Goal: Download file/media

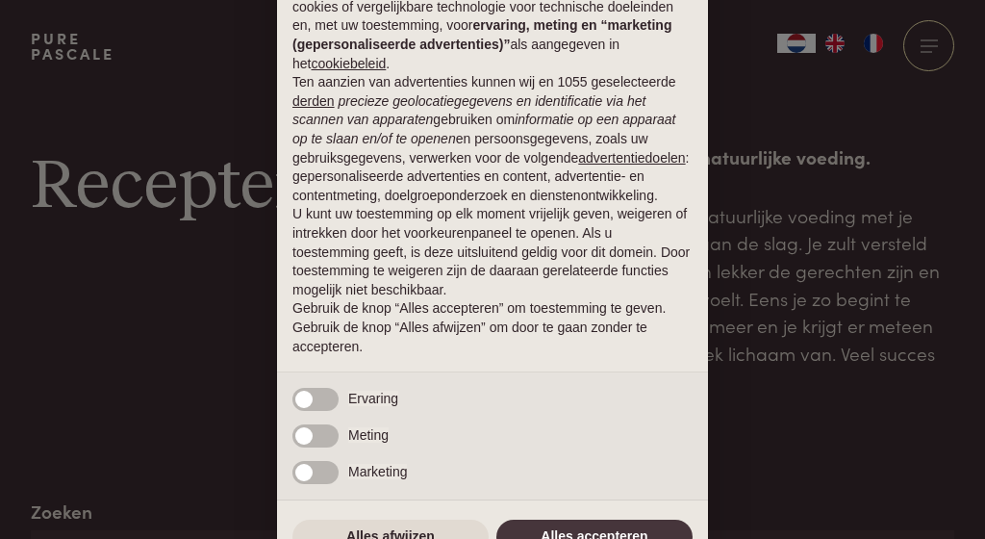
click at [163, 326] on div "× Kennisgeving Wij ([DOMAIN_NAME]) en geselecteerde derden (5) gebruiken cookie…" at bounding box center [492, 269] width 985 height 539
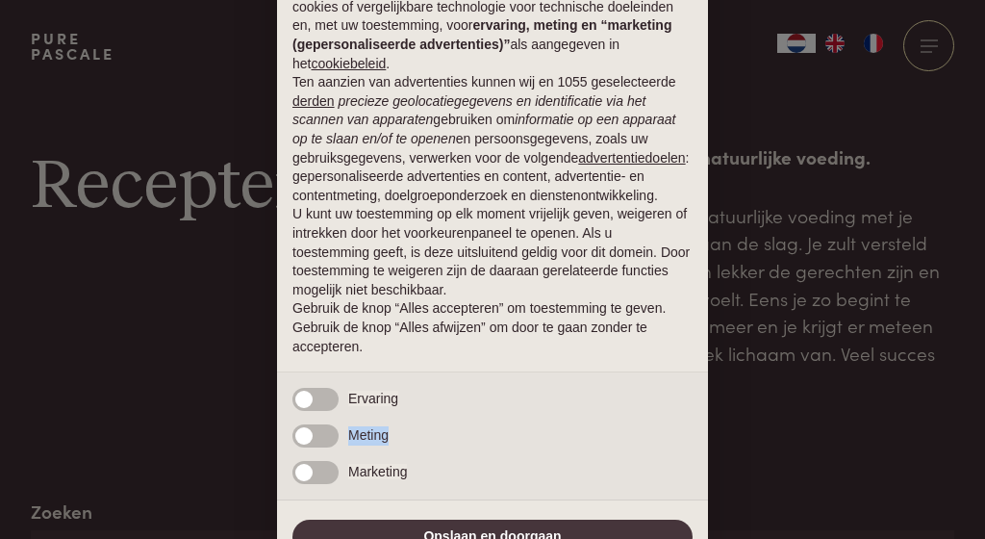
click at [328, 478] on div "Noodzakelijke Ervaring Meting Marketing" at bounding box center [492, 435] width 431 height 129
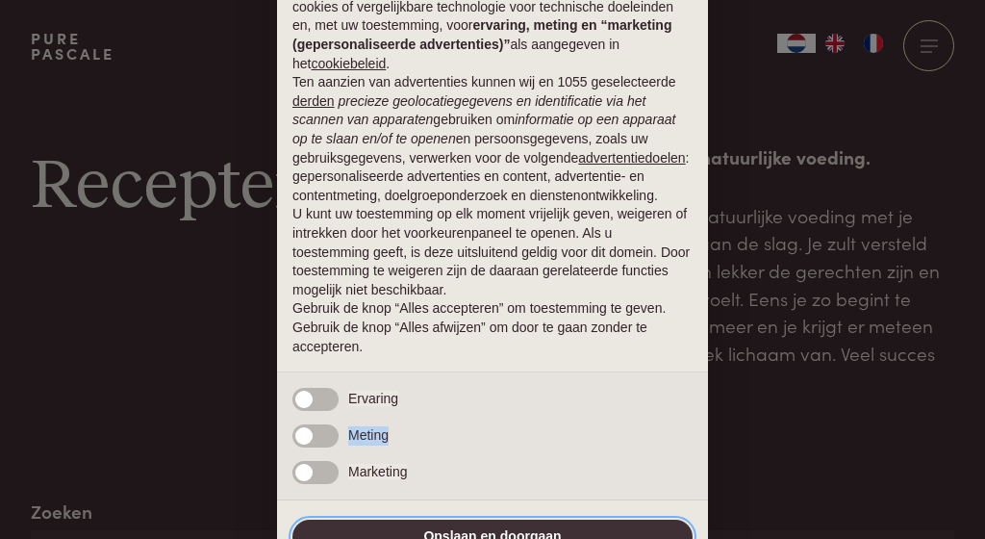
click at [468, 533] on button "Opslaan en doorgaan" at bounding box center [492, 537] width 400 height 35
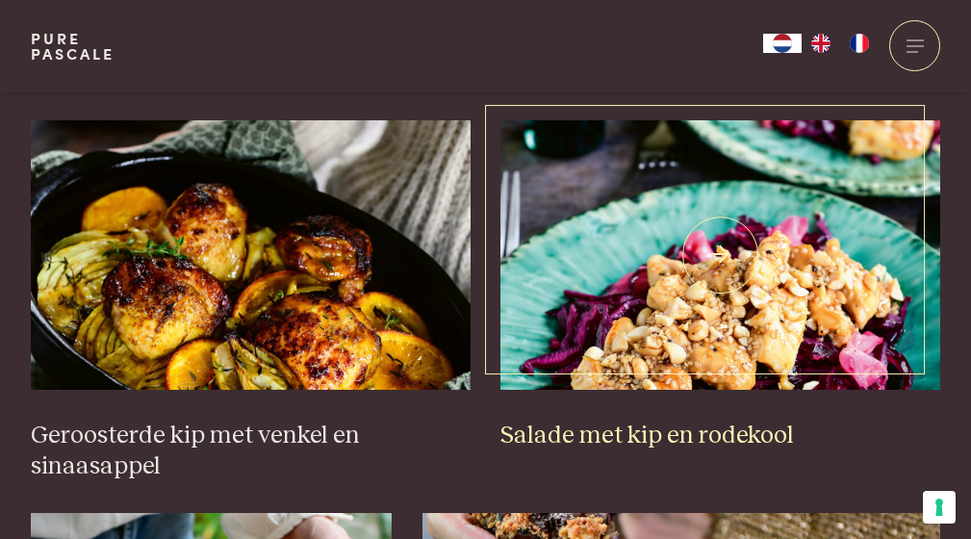
scroll to position [1916, 0]
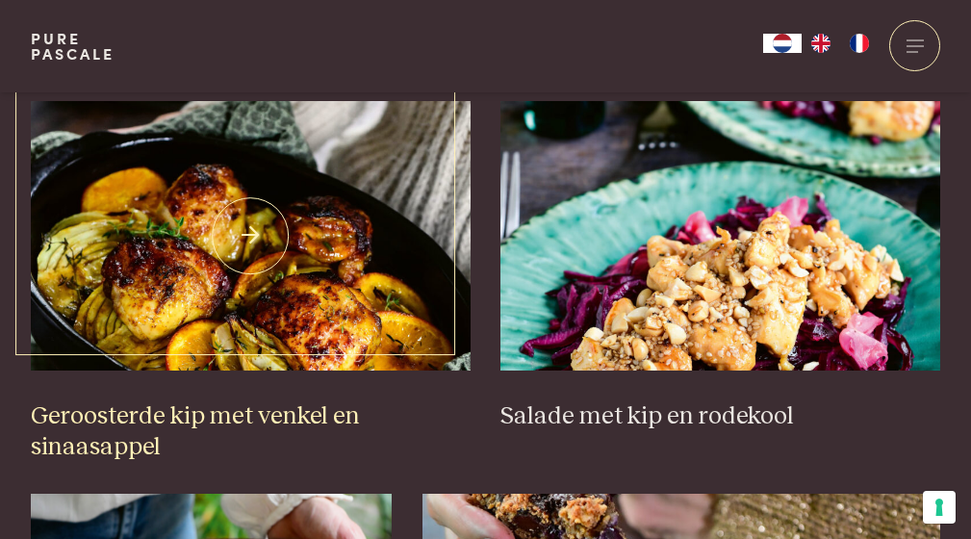
click at [271, 402] on h3 "Geroosterde kip met venkel en sinaasappel" at bounding box center [251, 432] width 440 height 62
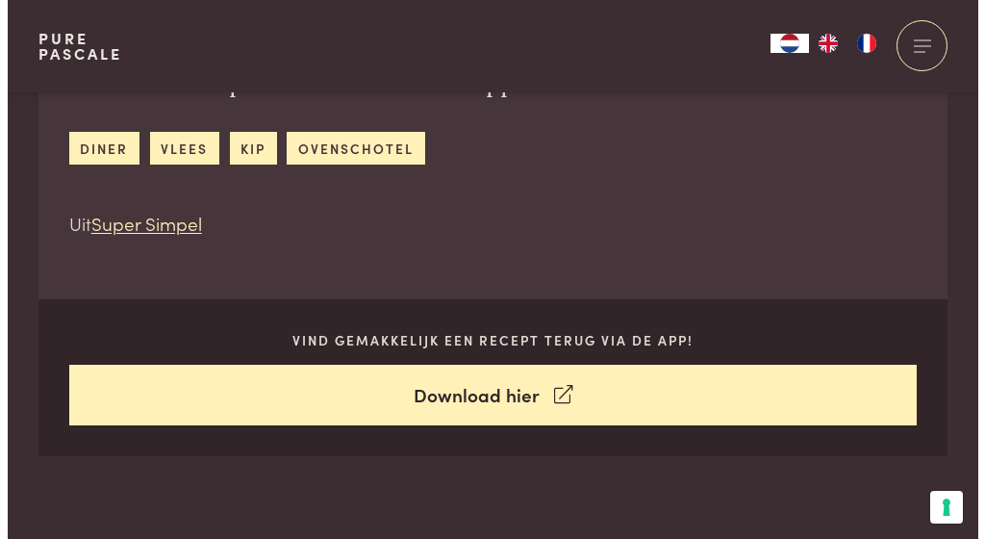
scroll to position [691, 0]
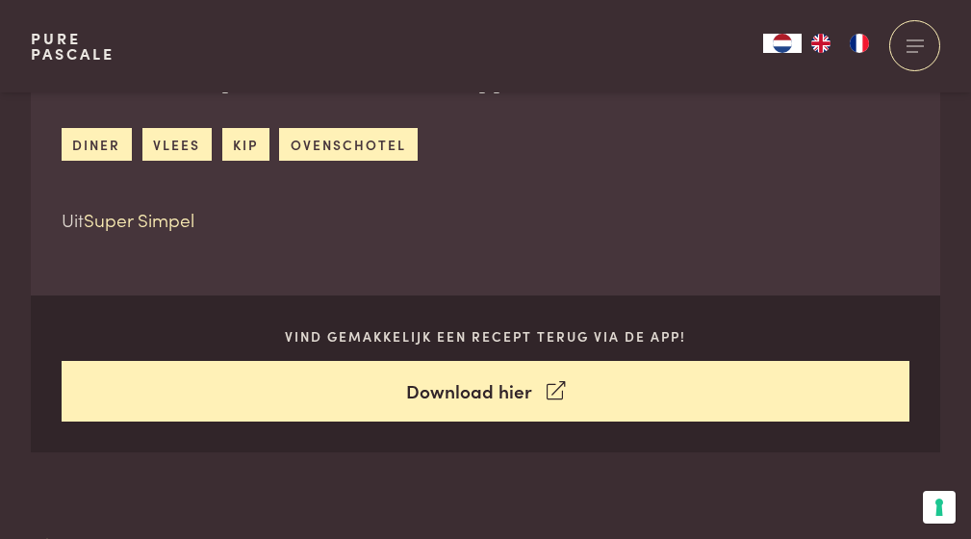
click at [140, 219] on link "Super Simpel" at bounding box center [139, 219] width 111 height 26
click at [162, 210] on link "Super Simpel" at bounding box center [139, 219] width 111 height 26
click at [102, 147] on link "diner" at bounding box center [97, 144] width 70 height 32
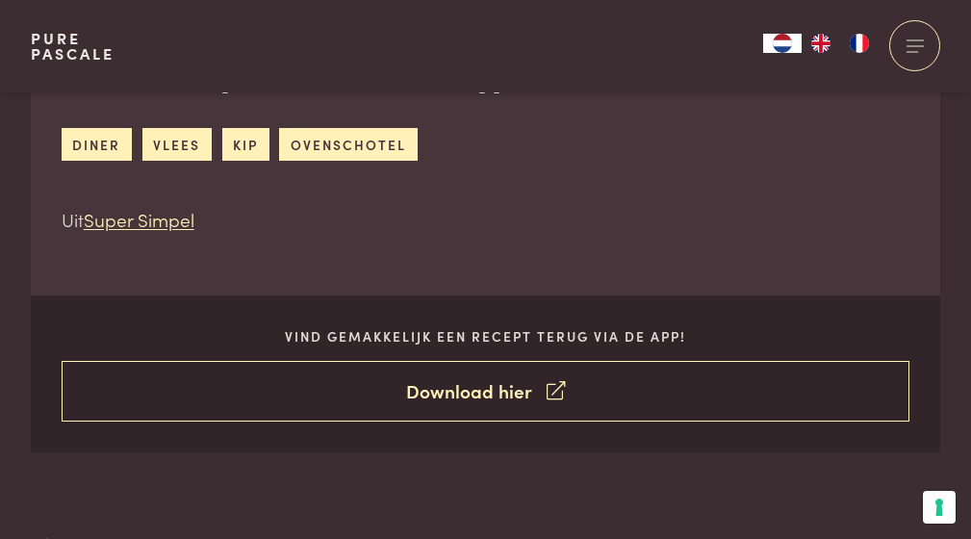
click at [482, 388] on link "Download hier" at bounding box center [486, 391] width 849 height 61
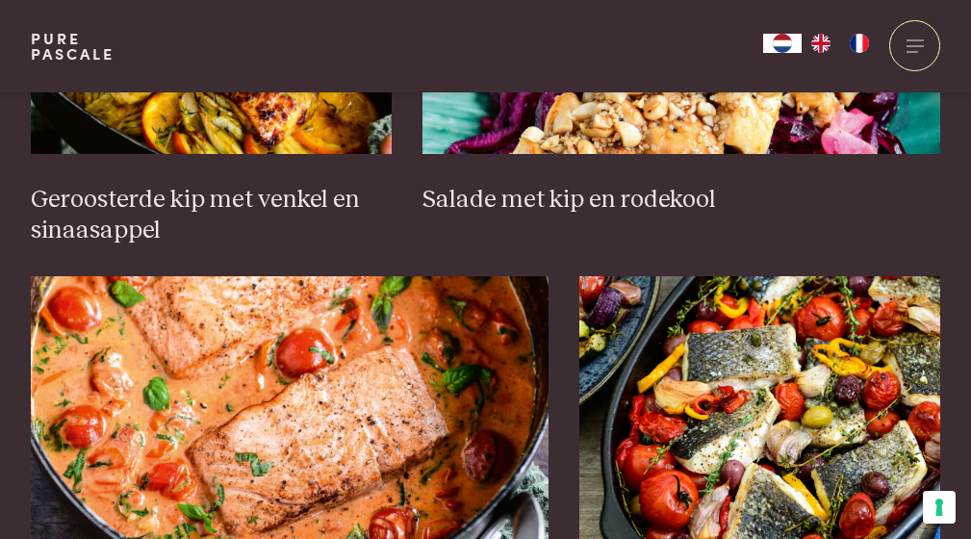
scroll to position [976, 0]
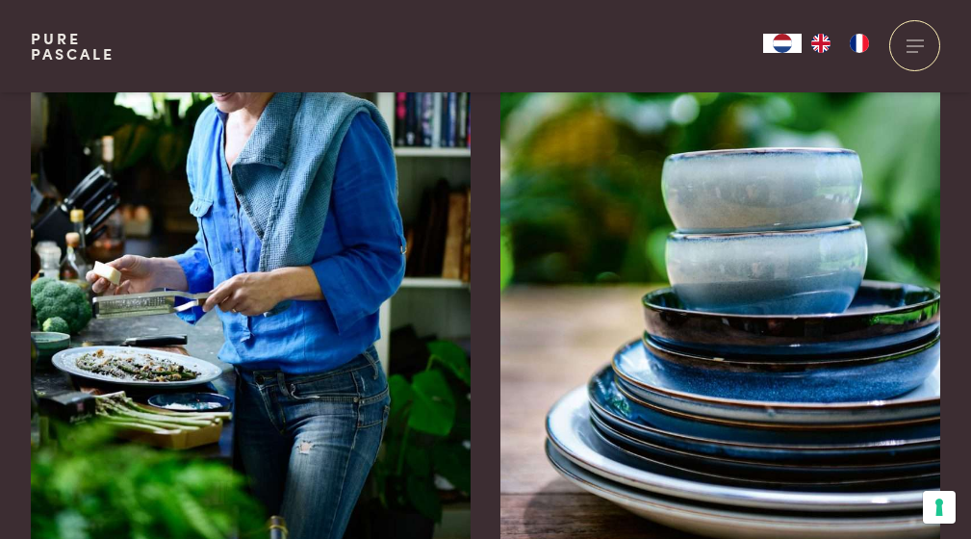
scroll to position [2767, 0]
